Goal: Information Seeking & Learning: Learn about a topic

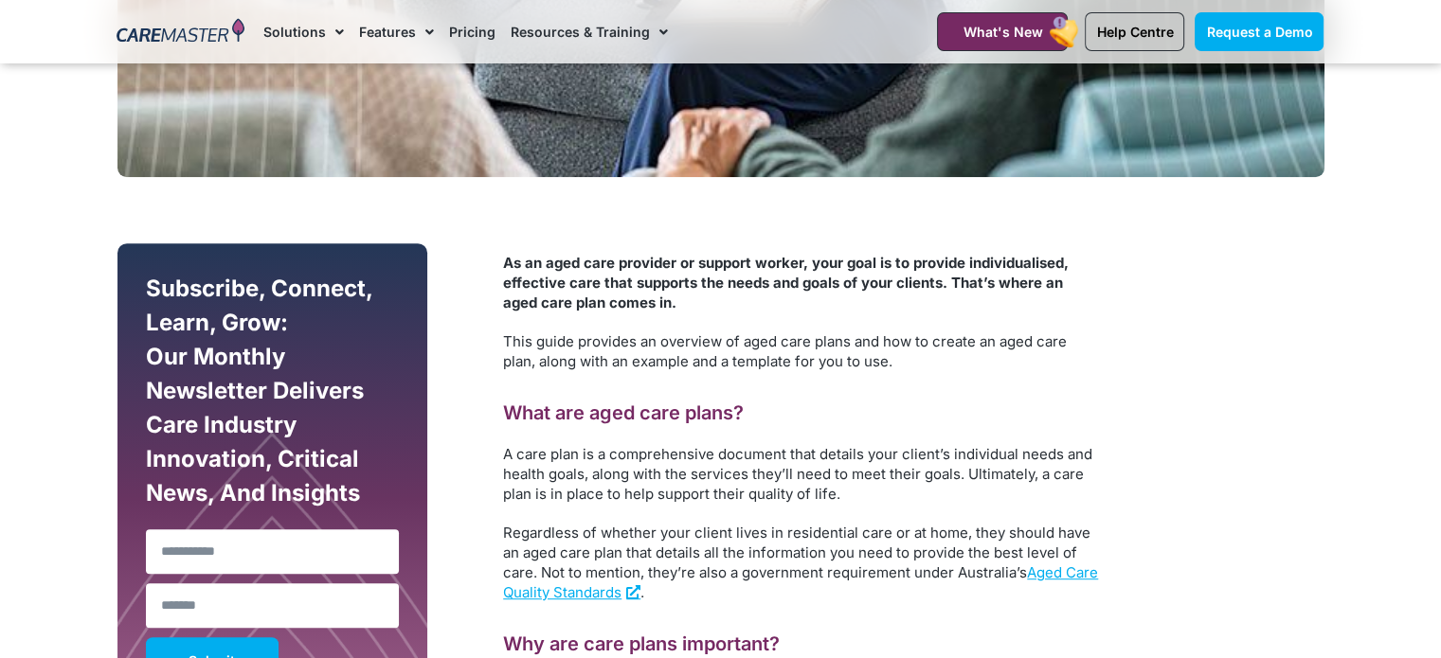
scroll to position [947, 0]
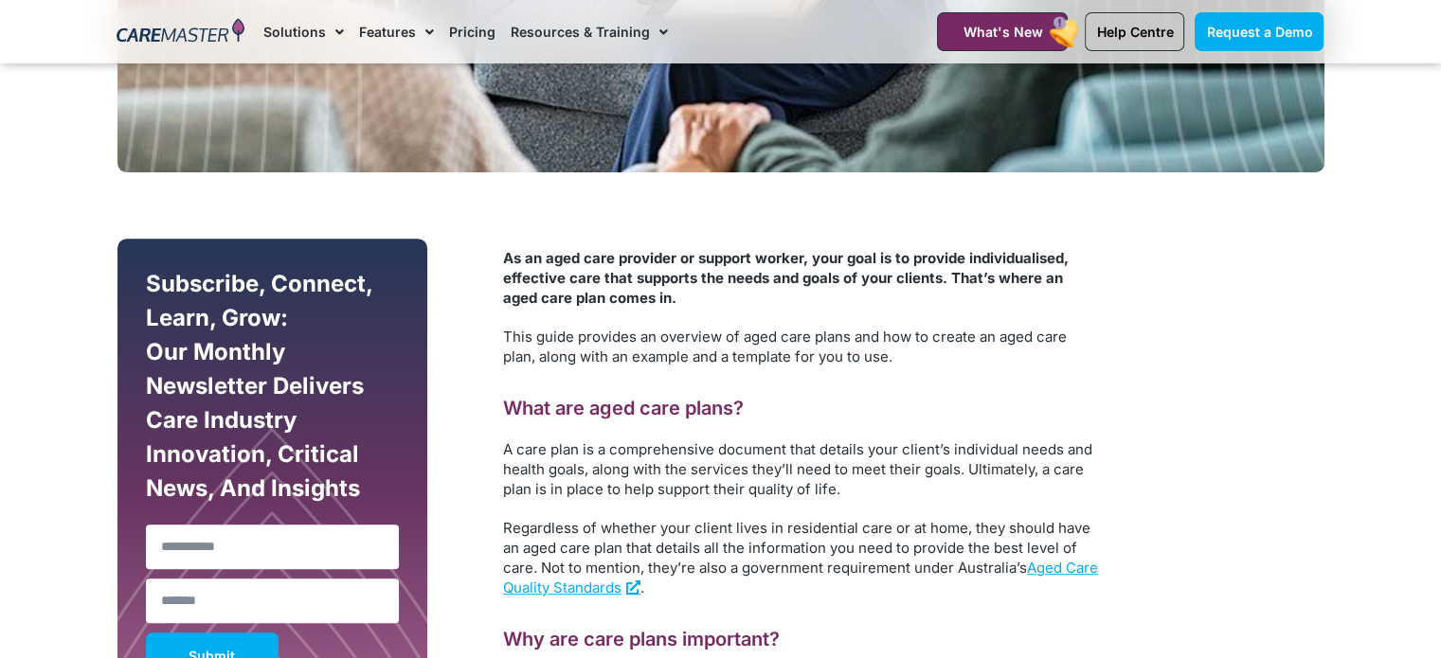
drag, startPoint x: 504, startPoint y: 259, endPoint x: 642, endPoint y: 301, distance: 144.7
click at [644, 303] on p "As an aged care provider or support worker, your goal is to provide individuali…" at bounding box center [801, 278] width 597 height 60
copy strong "As an aged care provider or support worker, your goal is to provide individuali…"
drag, startPoint x: 583, startPoint y: 447, endPoint x: 845, endPoint y: 484, distance: 264.0
click at [845, 484] on p "A care plan is a comprehensive document that details your client’s individual n…" at bounding box center [801, 469] width 597 height 60
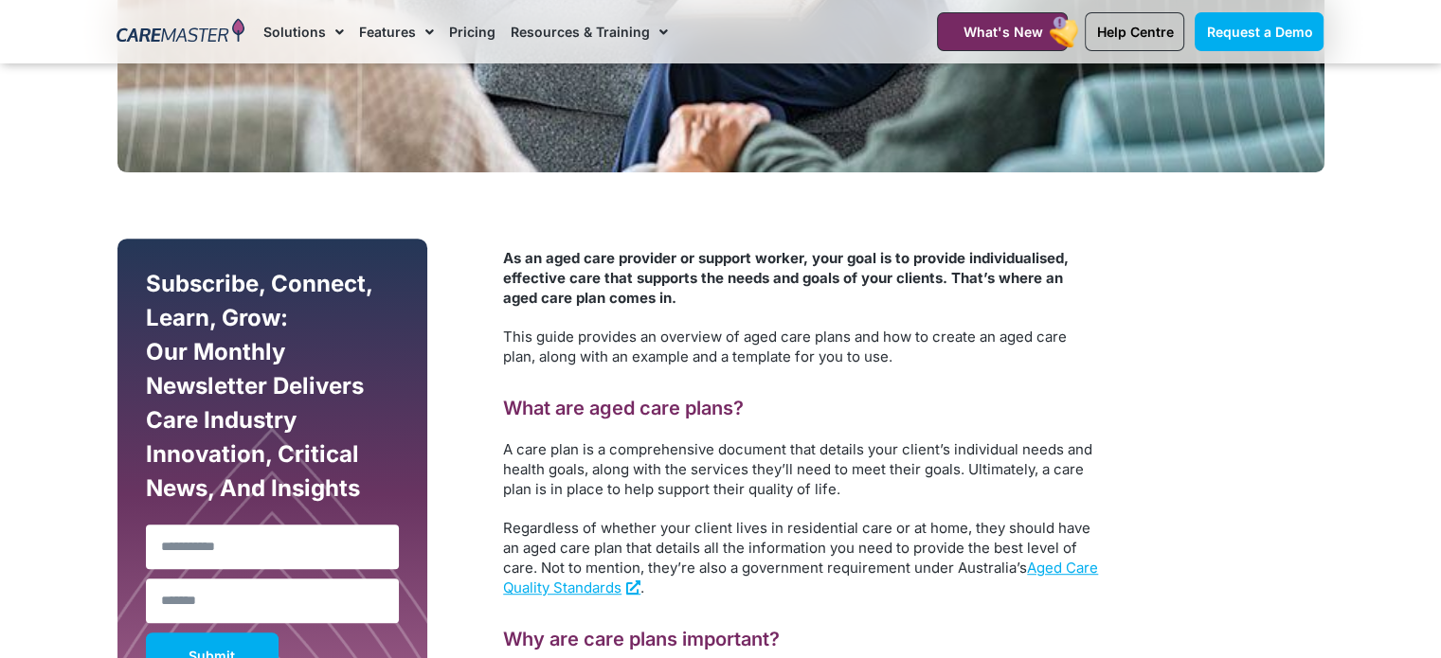
copy p "is a comprehensive document that details your client’s individual needs and hea…"
